Goal: Information Seeking & Learning: Learn about a topic

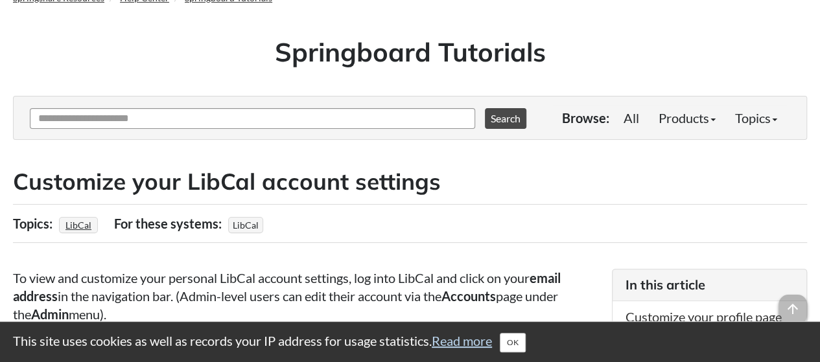
scroll to position [65, 0]
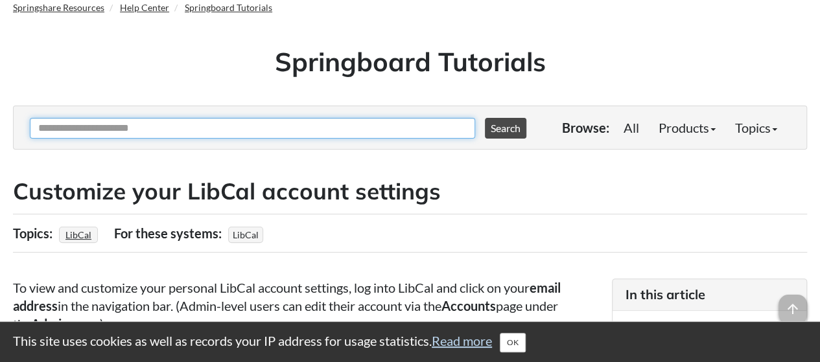
click at [275, 135] on input "Ask Another Question" at bounding box center [252, 128] width 445 height 21
paste input "**********"
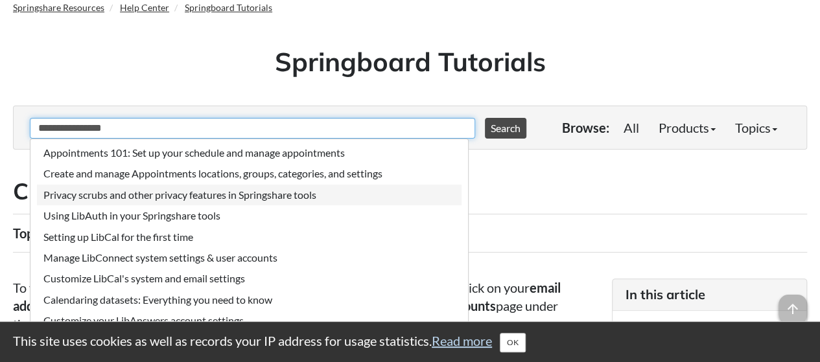
scroll to position [130, 0]
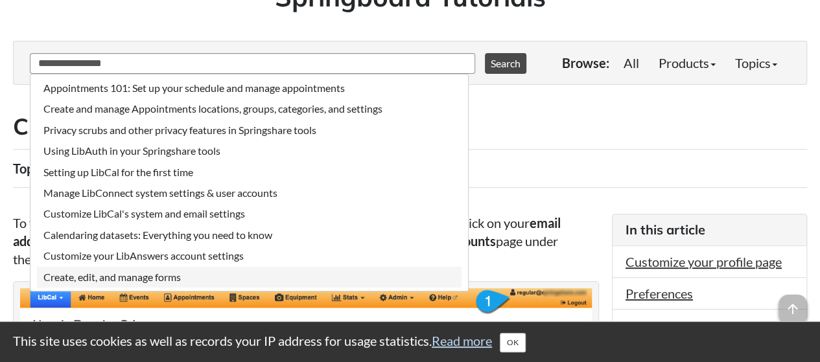
click at [185, 279] on li "Create, edit, and manage forms" at bounding box center [249, 277] width 424 height 21
type input "**********"
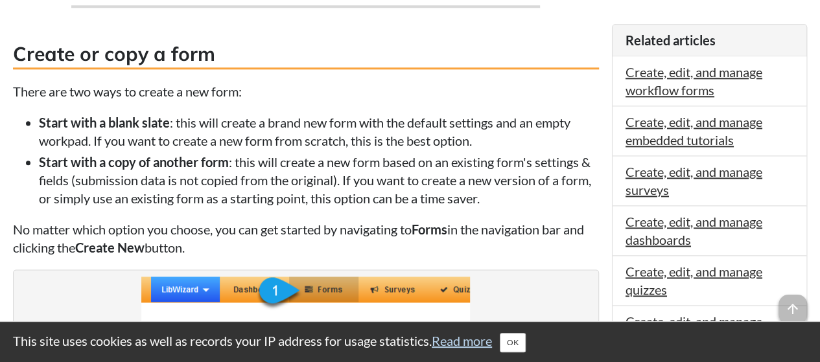
scroll to position [583, 0]
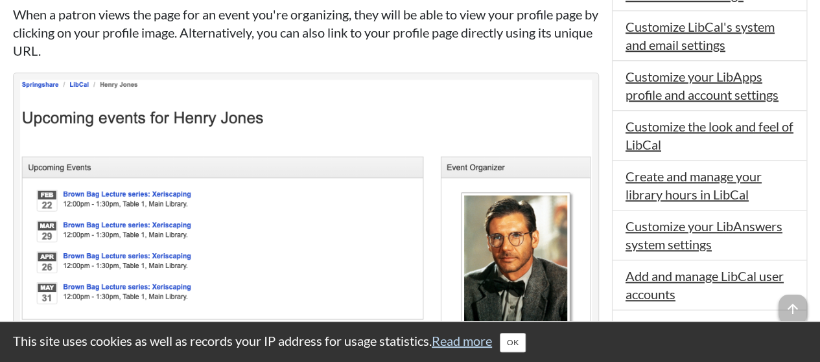
scroll to position [711, 0]
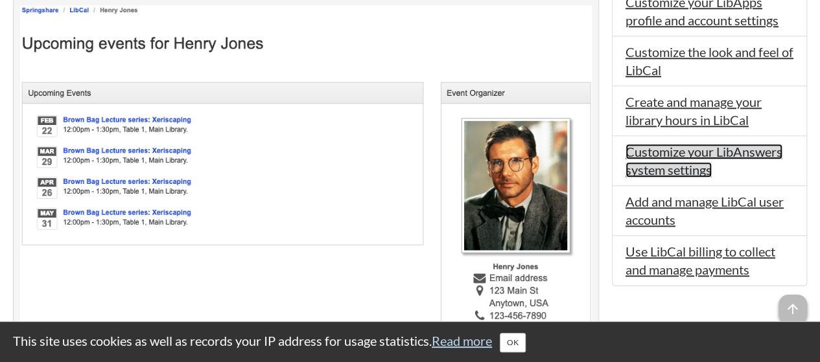
click at [698, 150] on link "Customize your LibAnswers system settings" at bounding box center [703, 161] width 157 height 34
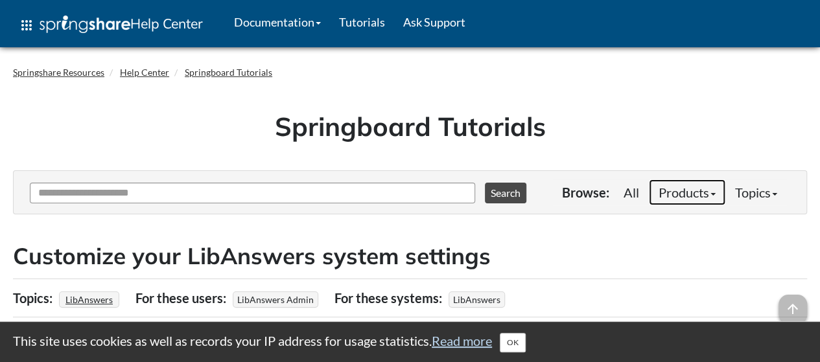
click at [673, 188] on link "Products" at bounding box center [687, 192] width 76 height 26
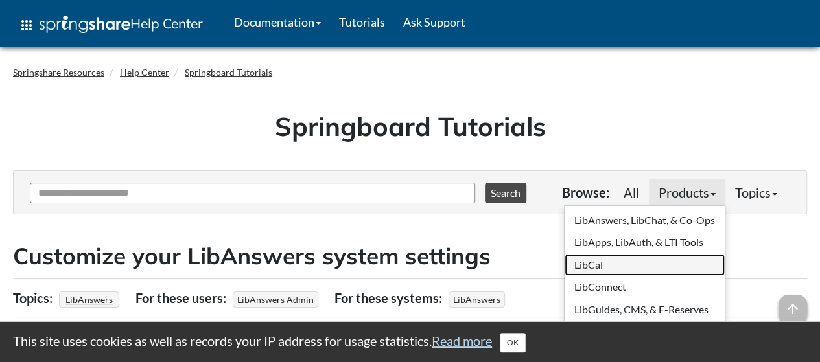
click at [586, 264] on link "LibCal" at bounding box center [644, 265] width 160 height 22
